Goal: Task Accomplishment & Management: Manage account settings

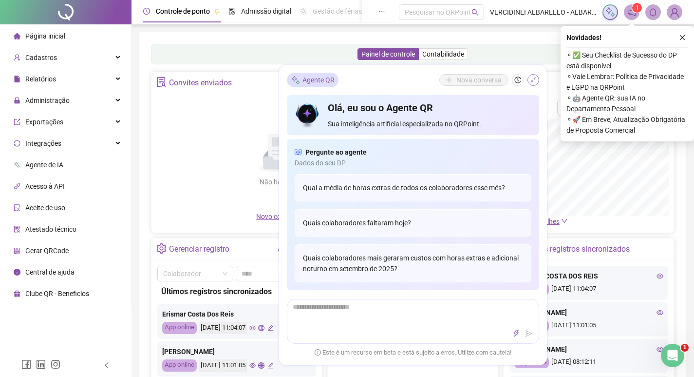
click at [531, 81] on icon "shrink" at bounding box center [533, 80] width 6 height 6
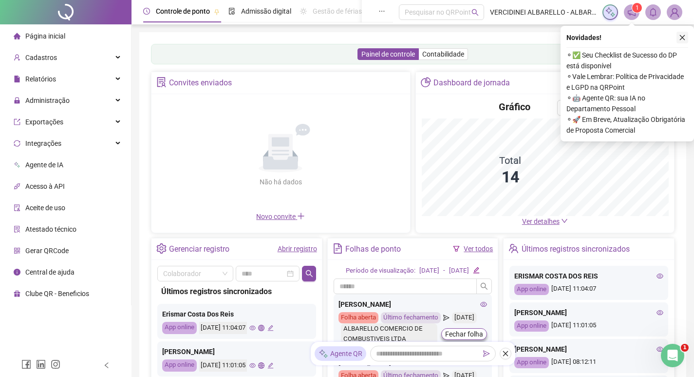
click at [686, 36] on button "button" at bounding box center [683, 38] width 12 height 12
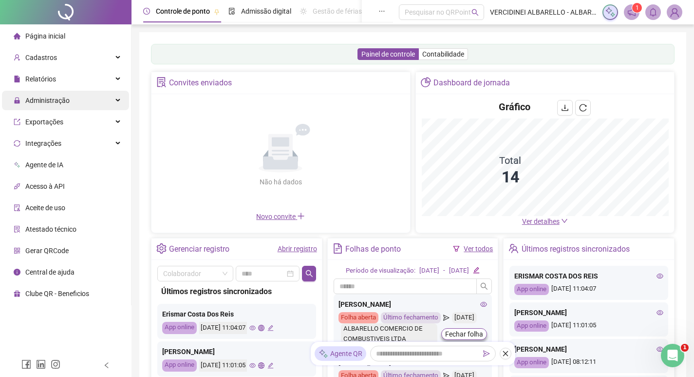
click at [41, 101] on span "Administração" at bounding box center [47, 100] width 44 height 8
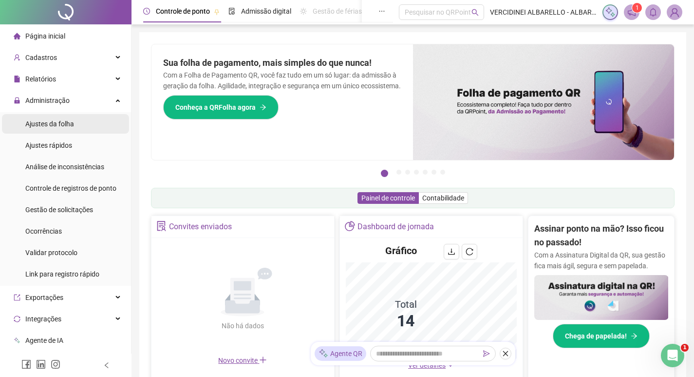
click at [77, 127] on li "Ajustes da folha" at bounding box center [65, 123] width 127 height 19
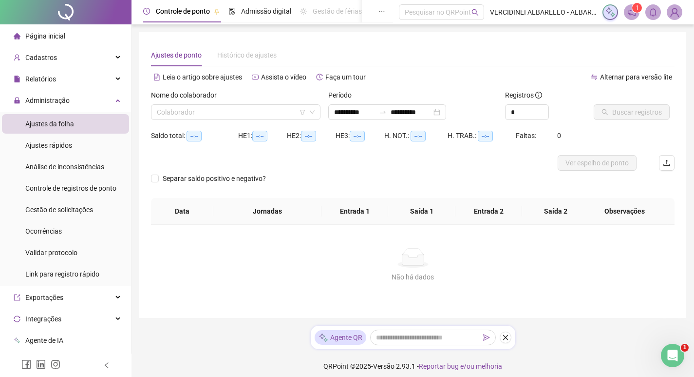
type input "**********"
click at [270, 109] on input "search" at bounding box center [231, 112] width 149 height 15
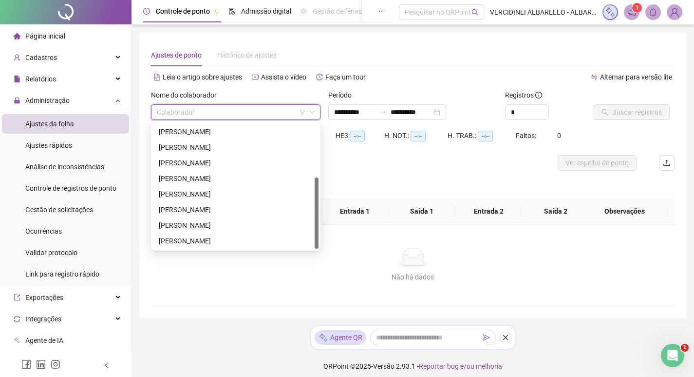
scroll to position [6, 0]
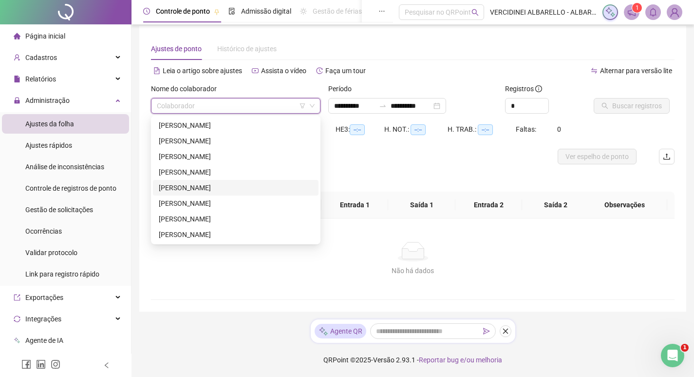
click at [214, 187] on div "[PERSON_NAME]" at bounding box center [236, 187] width 154 height 11
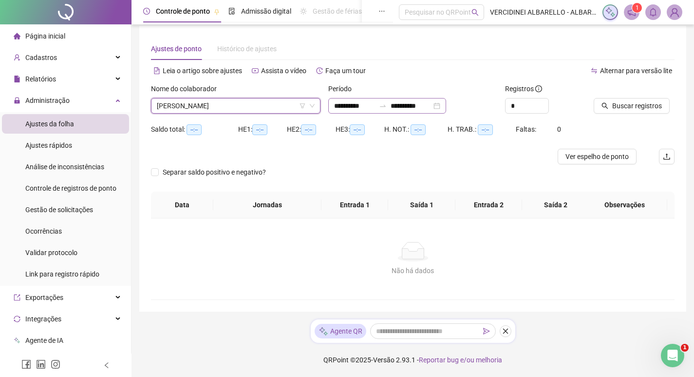
click at [446, 106] on div "**********" at bounding box center [387, 106] width 118 height 16
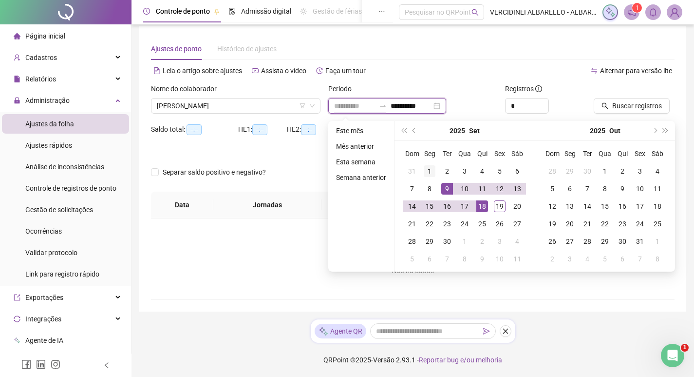
type input "**********"
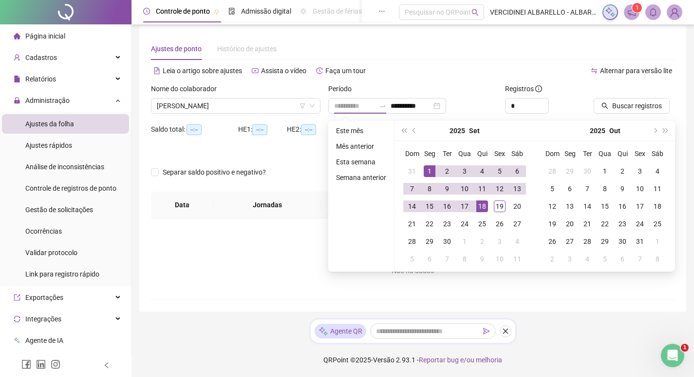
click at [431, 168] on div "1" at bounding box center [430, 171] width 12 height 12
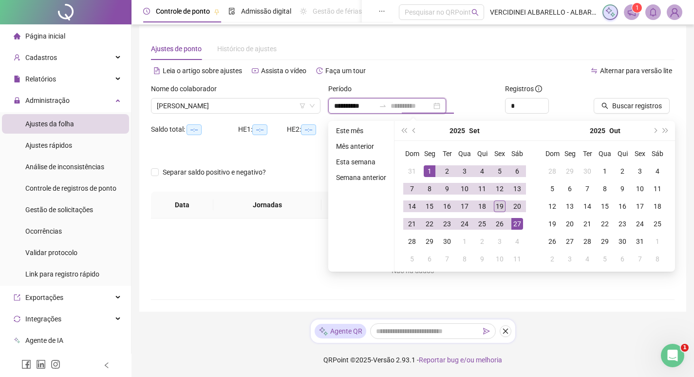
type input "**********"
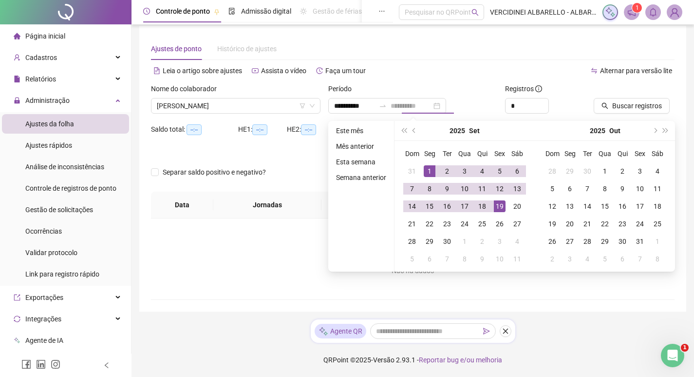
click at [502, 205] on div "19" at bounding box center [500, 206] width 12 height 12
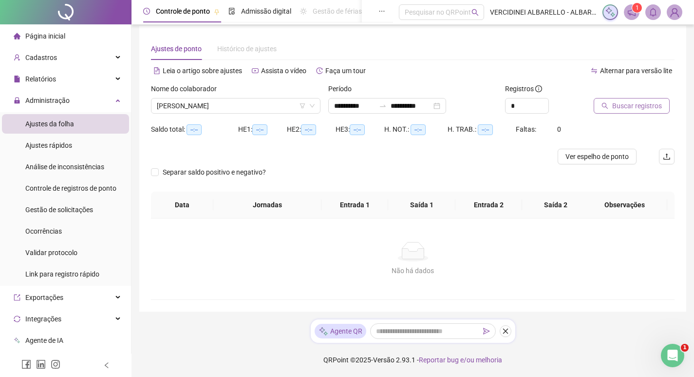
click at [609, 108] on button "Buscar registros" at bounding box center [632, 106] width 76 height 16
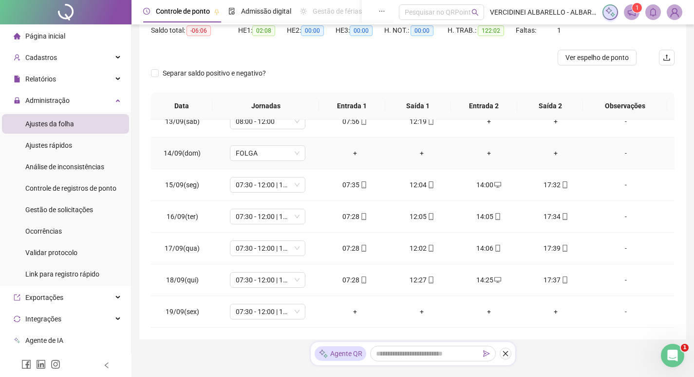
scroll to position [133, 0]
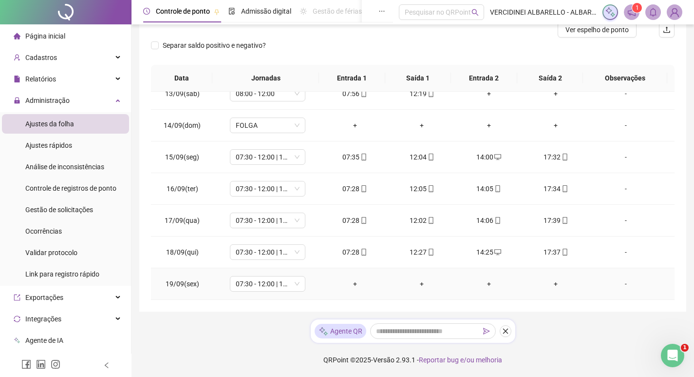
click at [351, 283] on div "+" at bounding box center [355, 283] width 52 height 11
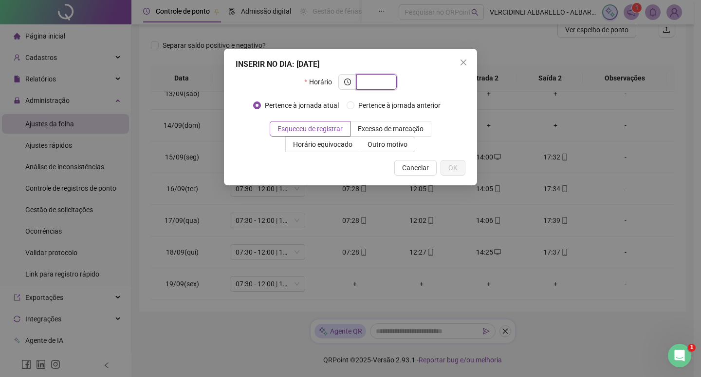
type input "*"
type input "*****"
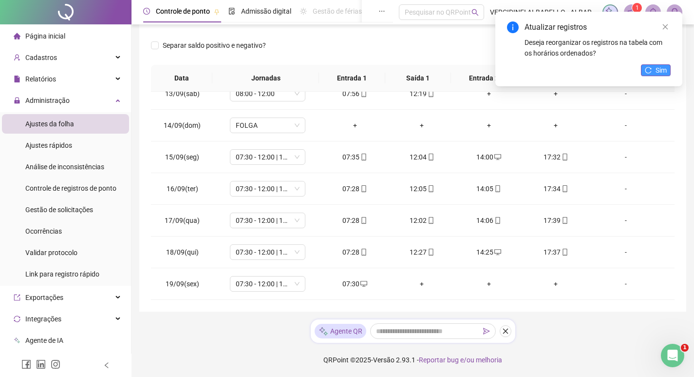
click at [661, 67] on span "Sim" at bounding box center [661, 70] width 11 height 11
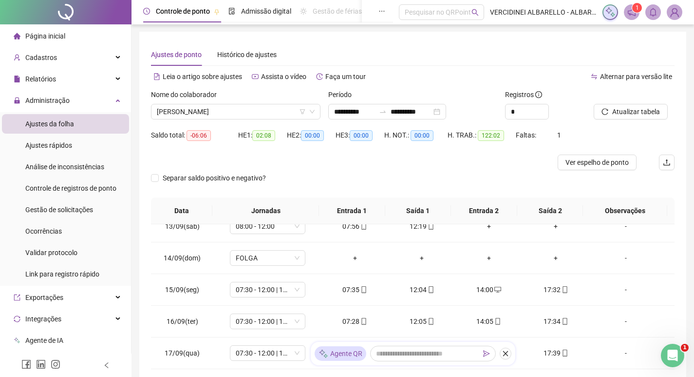
scroll to position [0, 0]
click at [249, 112] on span "[PERSON_NAME]" at bounding box center [236, 112] width 158 height 15
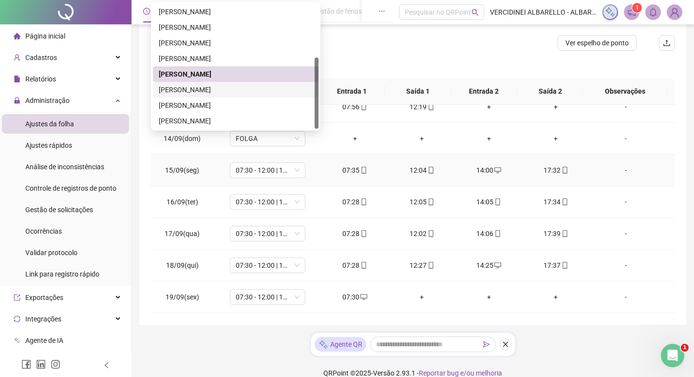
scroll to position [133, 0]
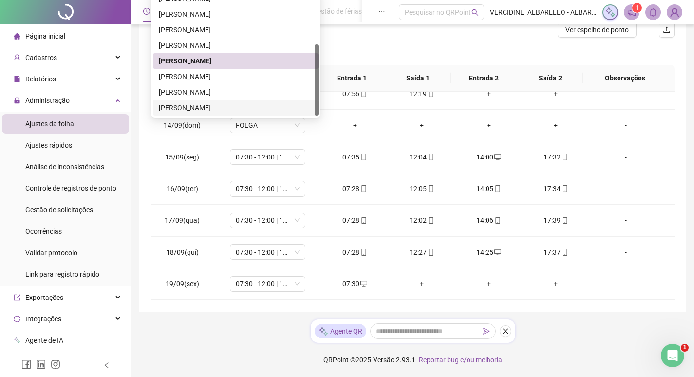
click at [211, 107] on div "[PERSON_NAME]" at bounding box center [236, 107] width 154 height 11
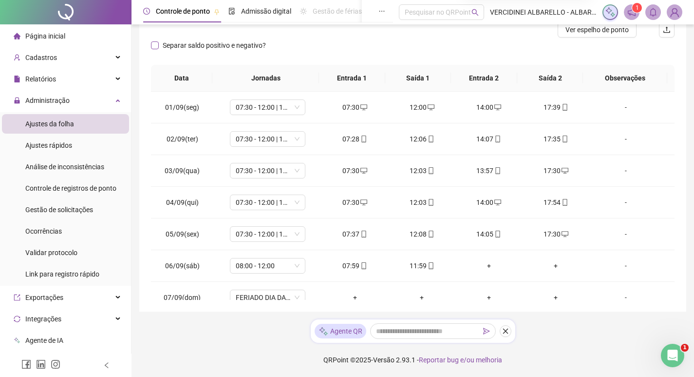
scroll to position [0, 0]
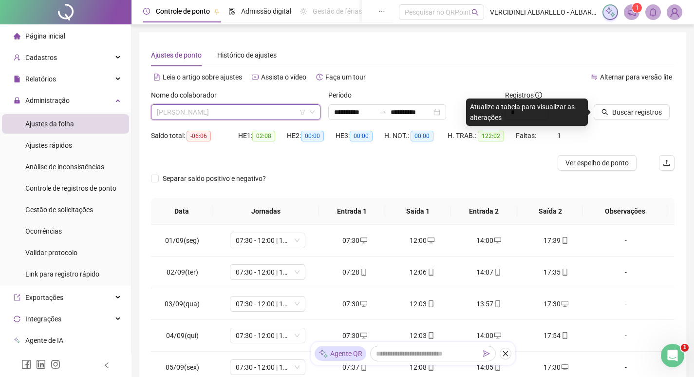
click at [250, 108] on span "[PERSON_NAME]" at bounding box center [236, 112] width 158 height 15
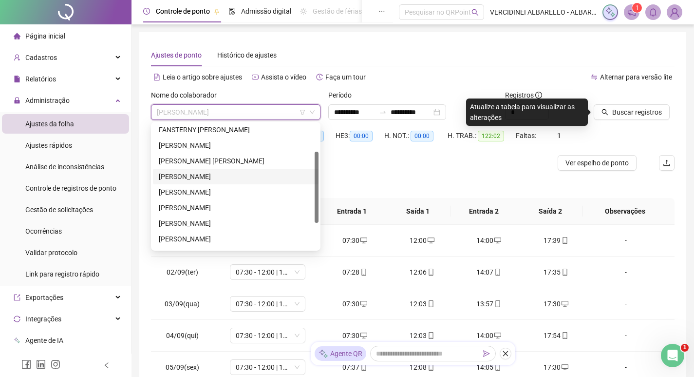
scroll to position [94, 0]
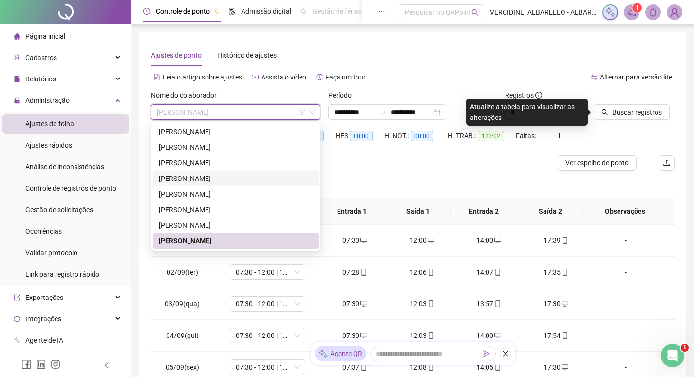
click at [173, 179] on div "[PERSON_NAME]" at bounding box center [236, 178] width 154 height 11
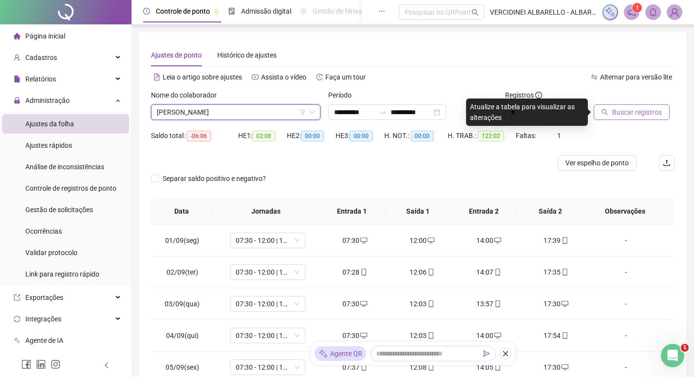
click at [615, 107] on span "Buscar registros" at bounding box center [637, 112] width 50 height 11
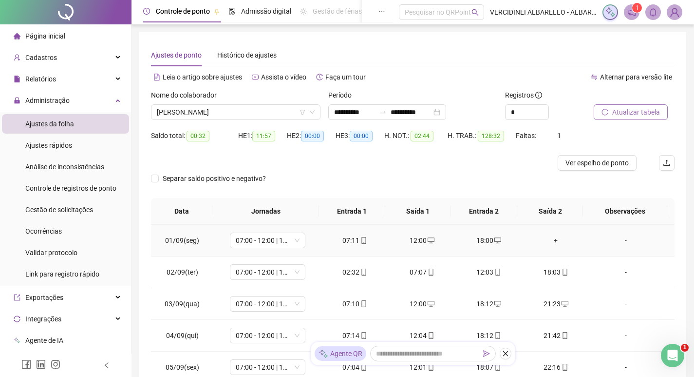
click at [549, 239] on div "+" at bounding box center [556, 240] width 52 height 11
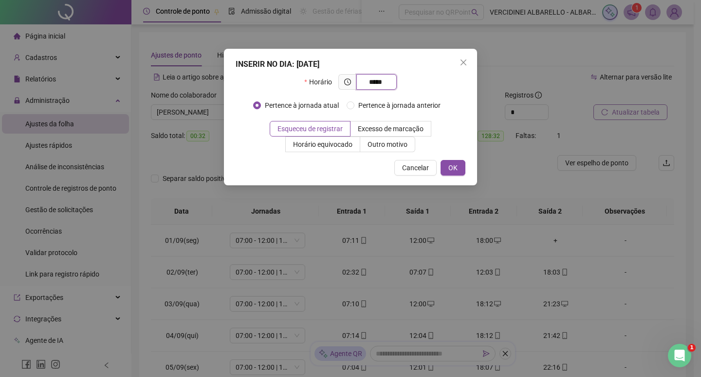
type input "*****"
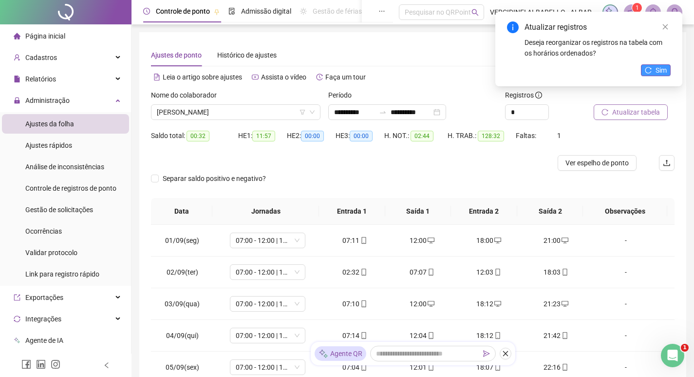
click at [657, 66] on span "Sim" at bounding box center [661, 70] width 11 height 11
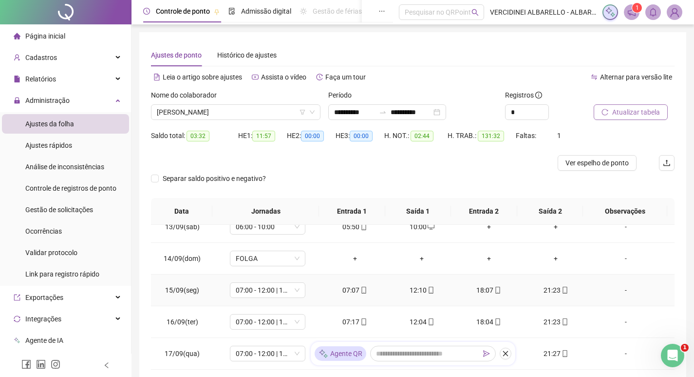
scroll to position [133, 0]
